Goal: Task Accomplishment & Management: Use online tool/utility

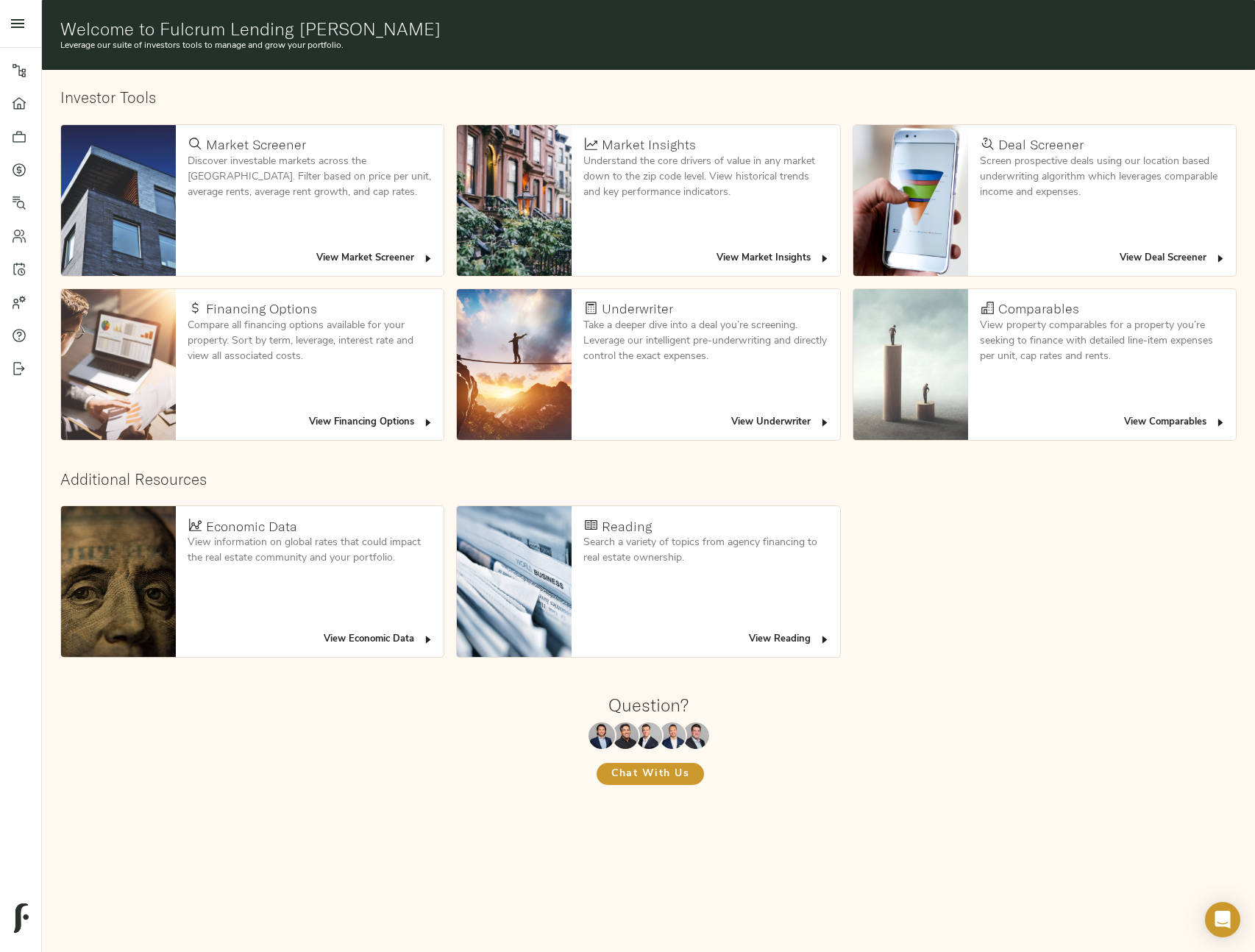
click at [1207, 259] on span "View Deal Screener" at bounding box center [1173, 259] width 107 height 17
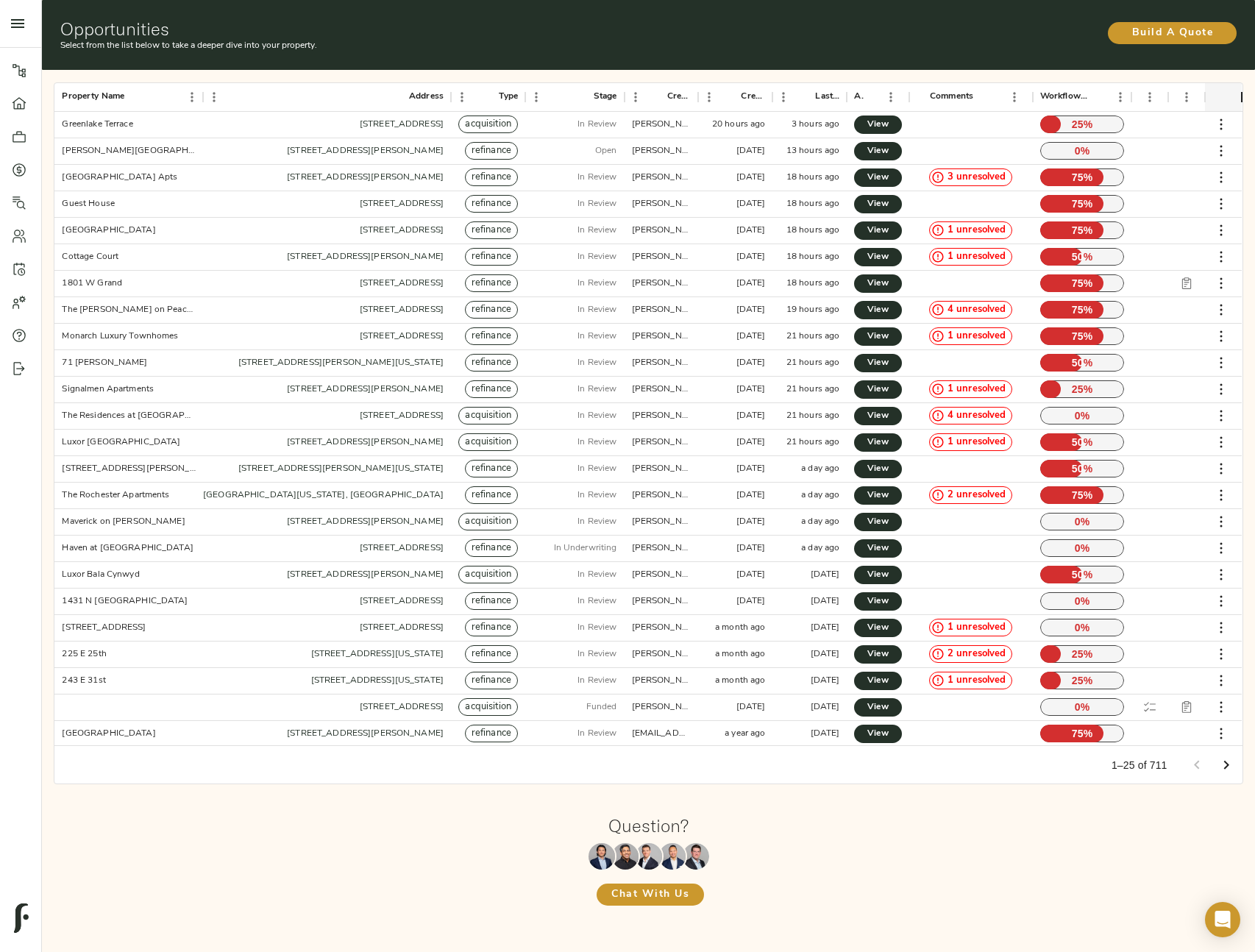
click at [1222, 759] on icon "Go to next page" at bounding box center [1226, 765] width 18 height 18
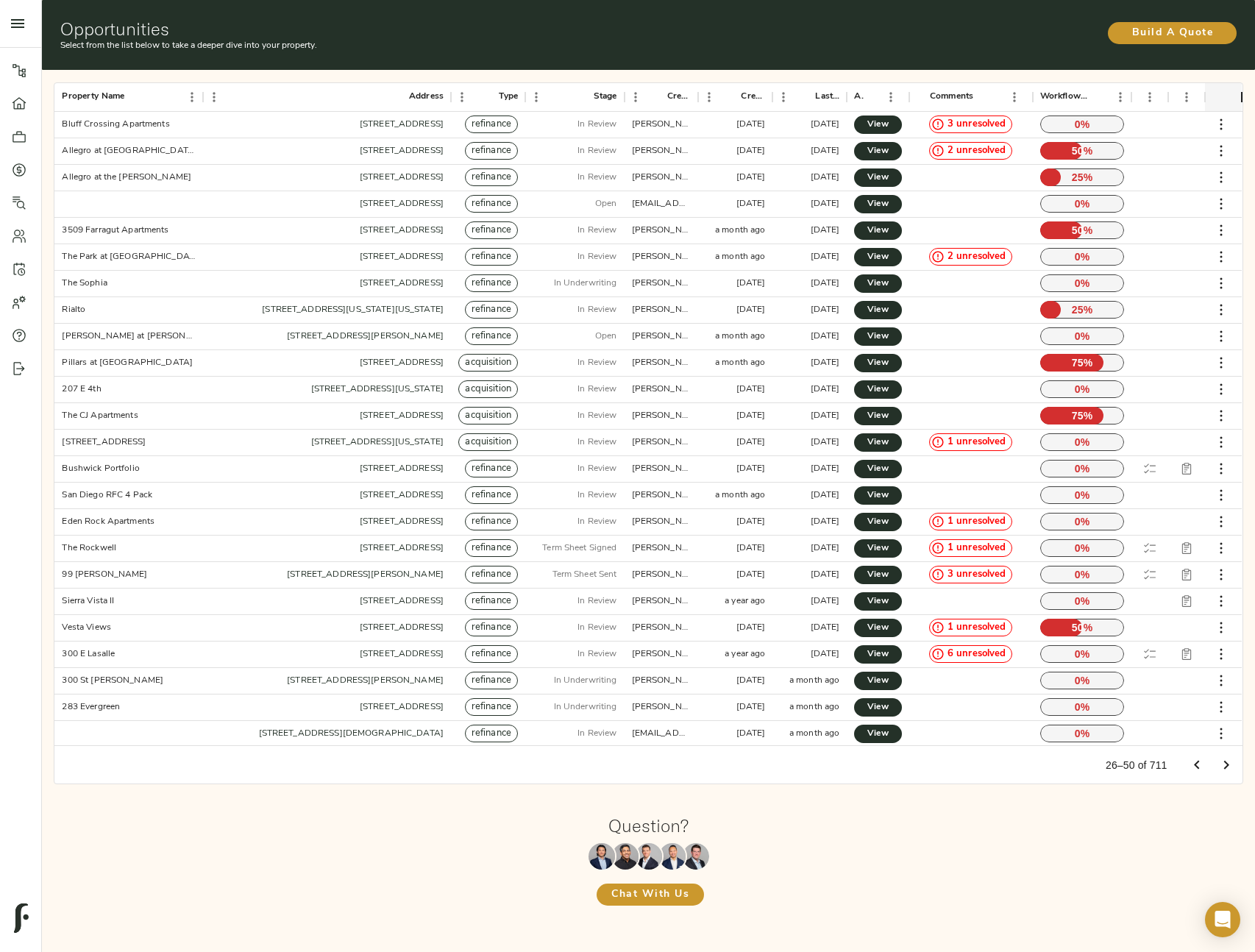
click at [1228, 760] on icon "Go to next page" at bounding box center [1226, 765] width 18 height 18
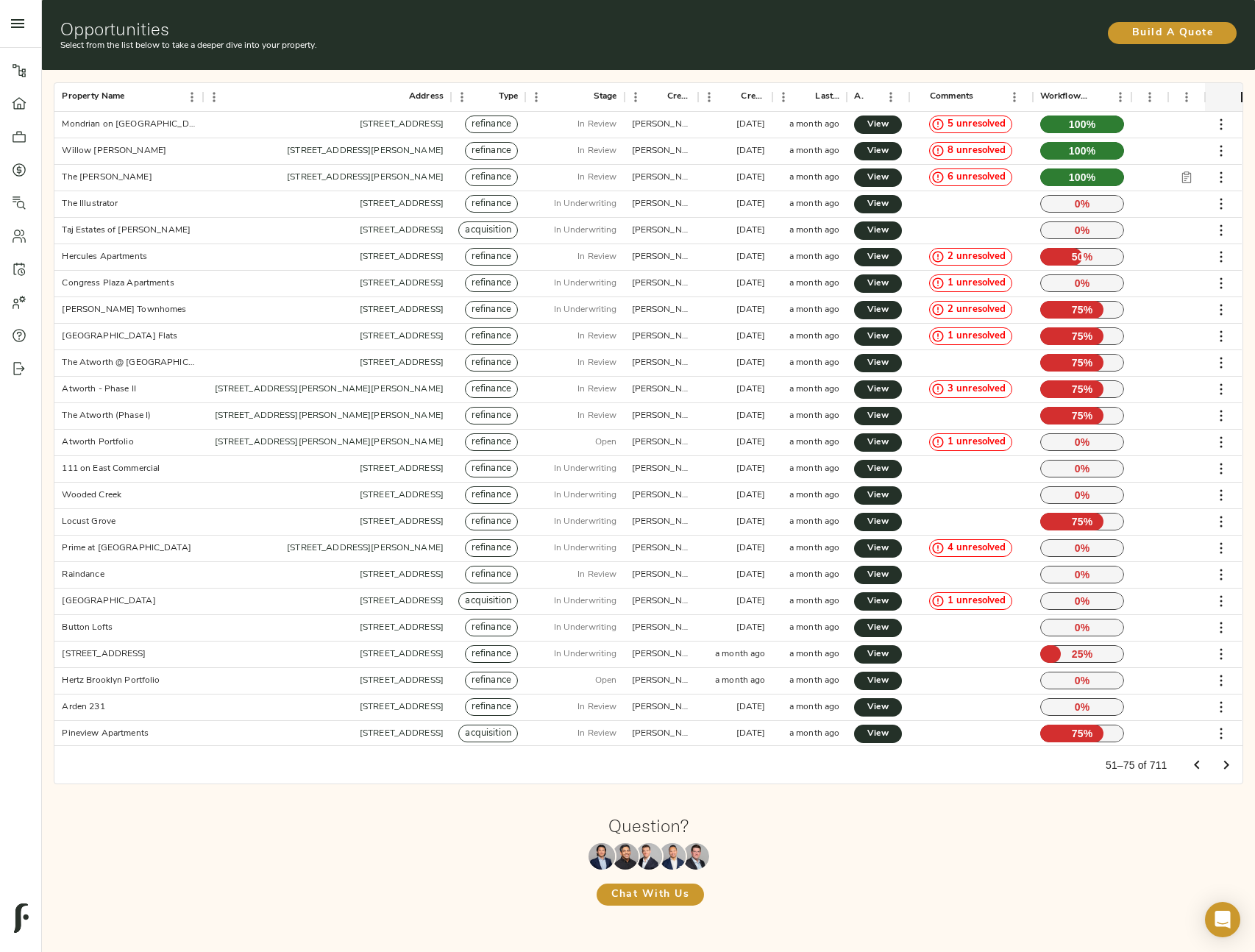
click at [1231, 767] on icon "Go to next page" at bounding box center [1226, 765] width 18 height 18
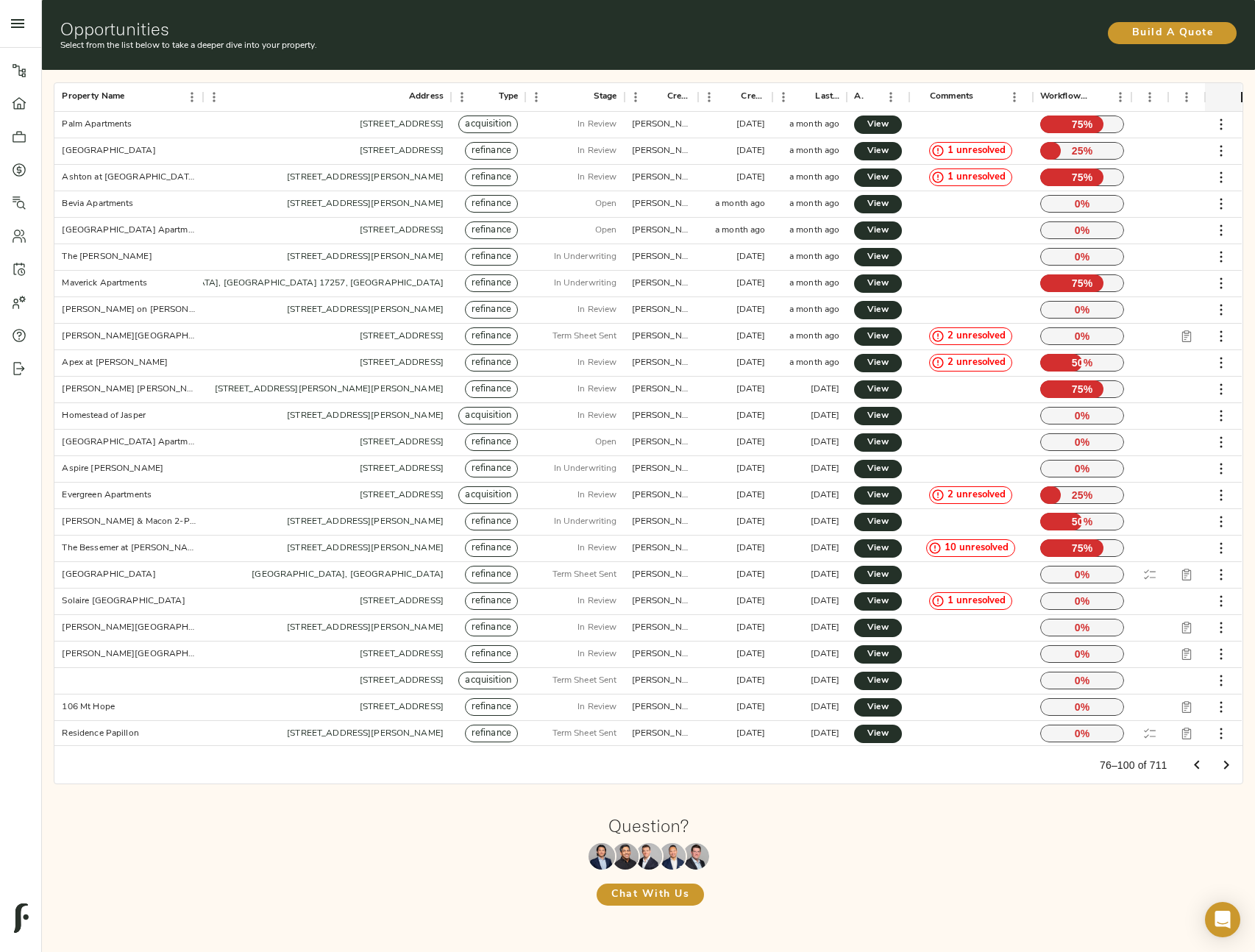
click at [1231, 767] on icon "Go to next page" at bounding box center [1226, 765] width 18 height 18
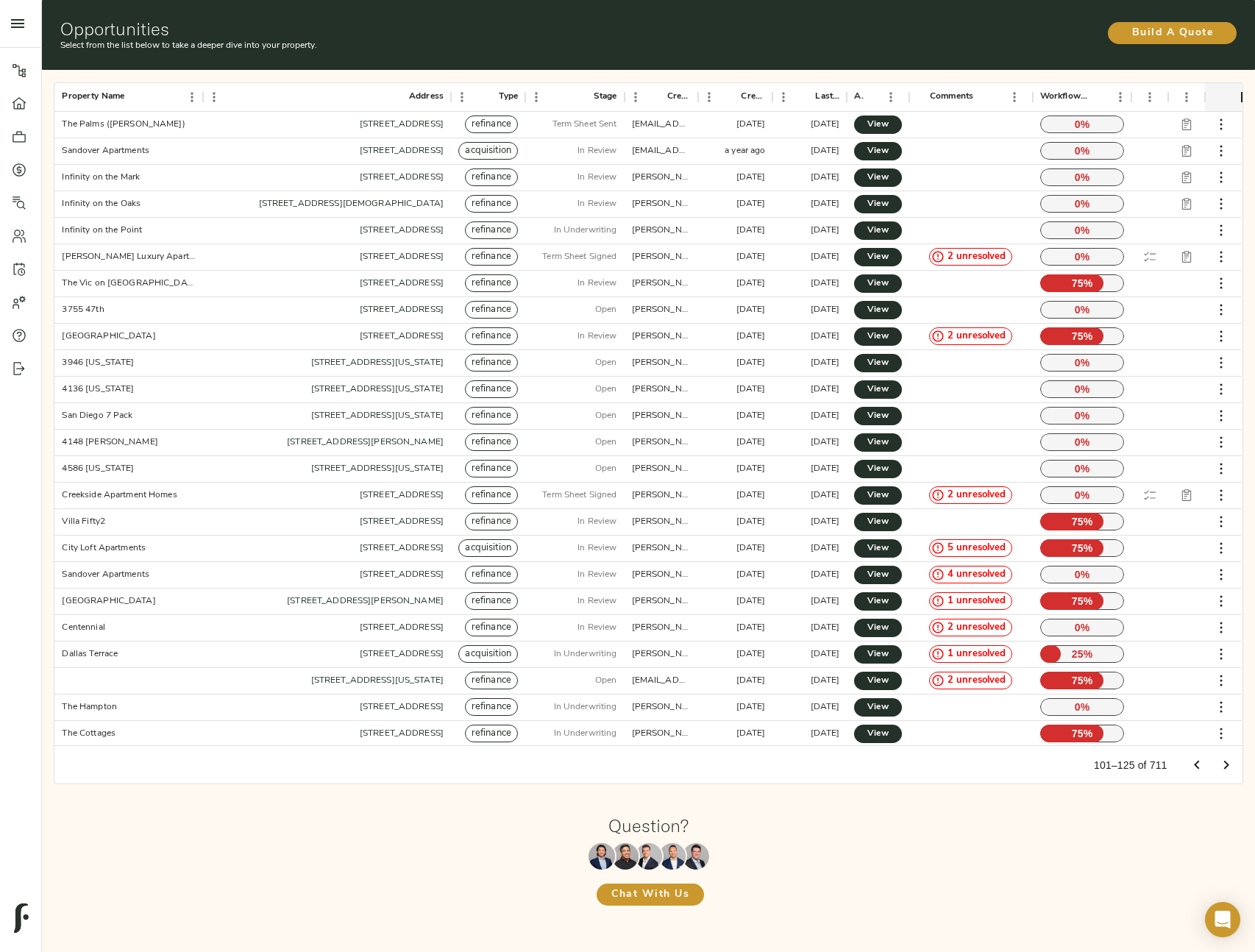
click at [1231, 767] on icon "Go to next page" at bounding box center [1226, 765] width 18 height 18
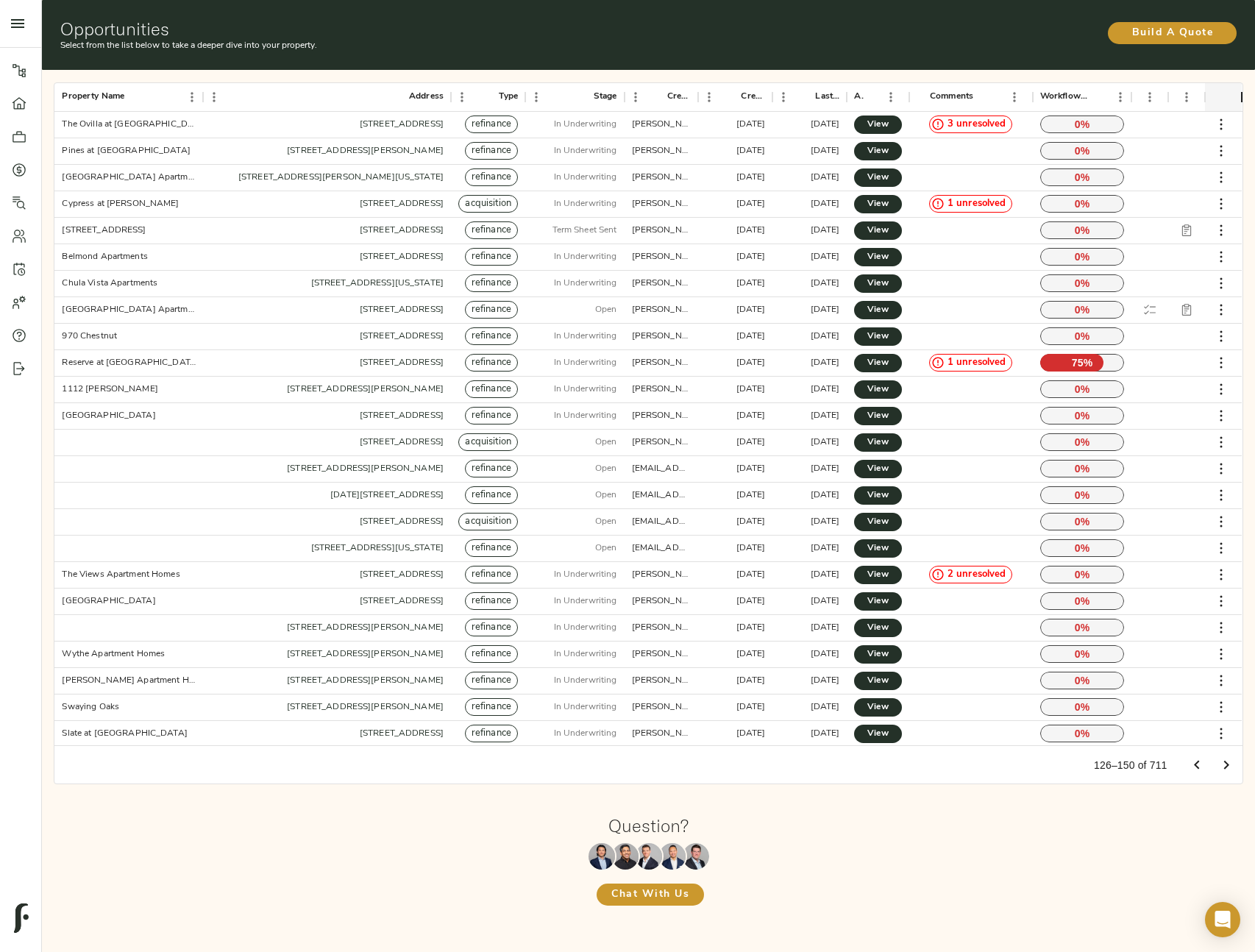
click at [1231, 767] on icon "Go to next page" at bounding box center [1226, 765] width 18 height 18
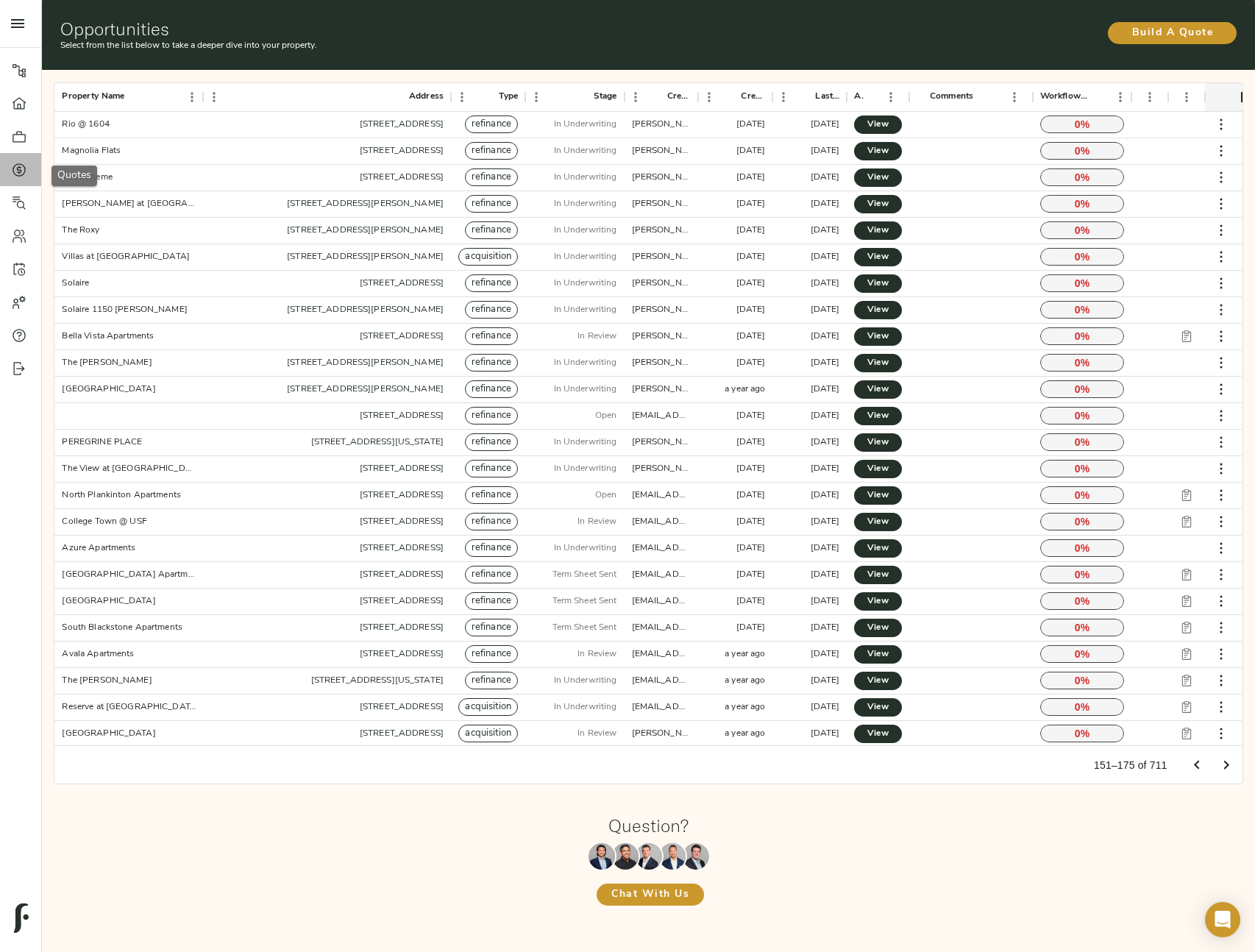
click at [25, 172] on icon at bounding box center [20, 170] width 14 height 14
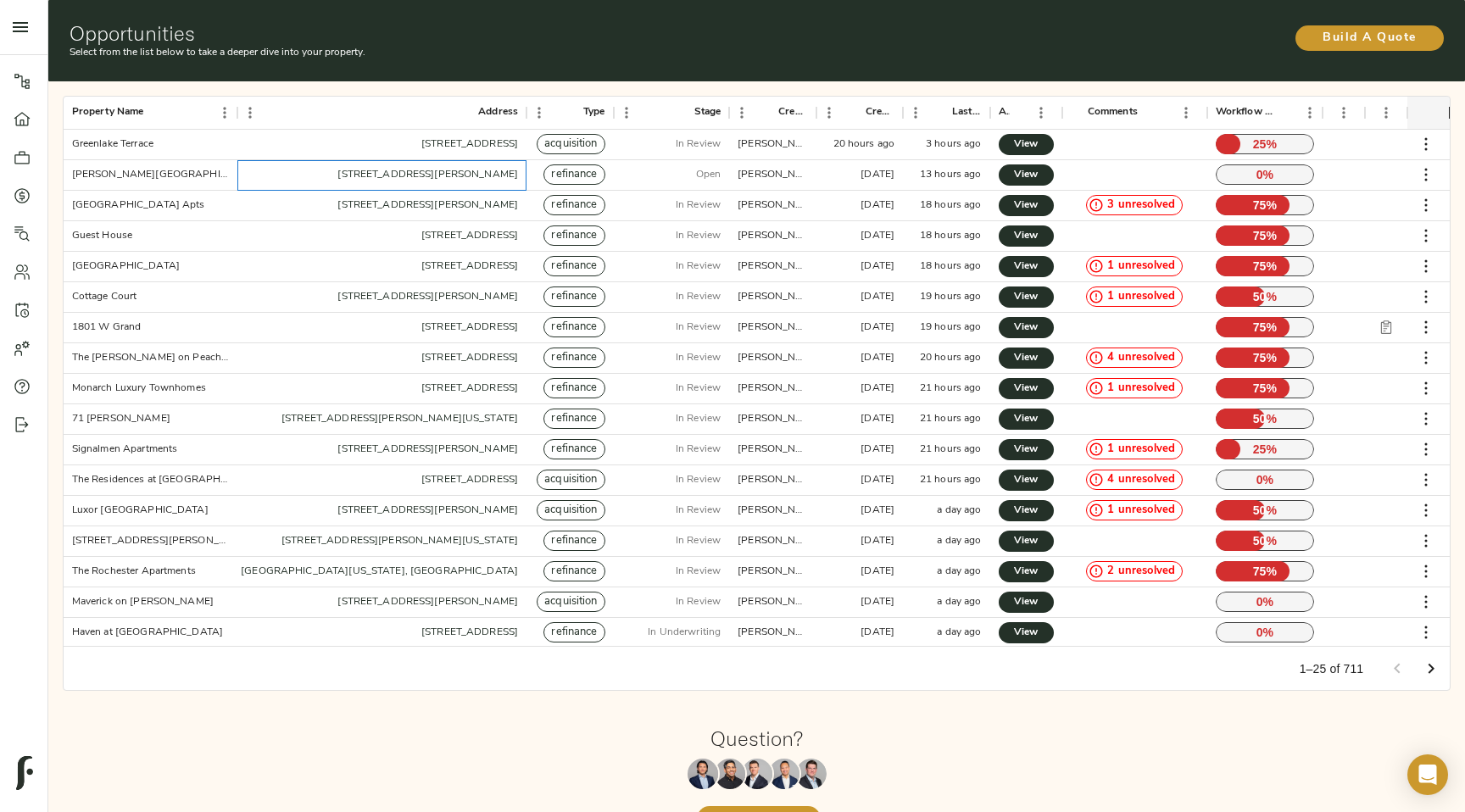
click at [269, 184] on div "[STREET_ADDRESS][PERSON_NAME]" at bounding box center [382, 175] width 290 height 30
